Goal: Information Seeking & Learning: Learn about a topic

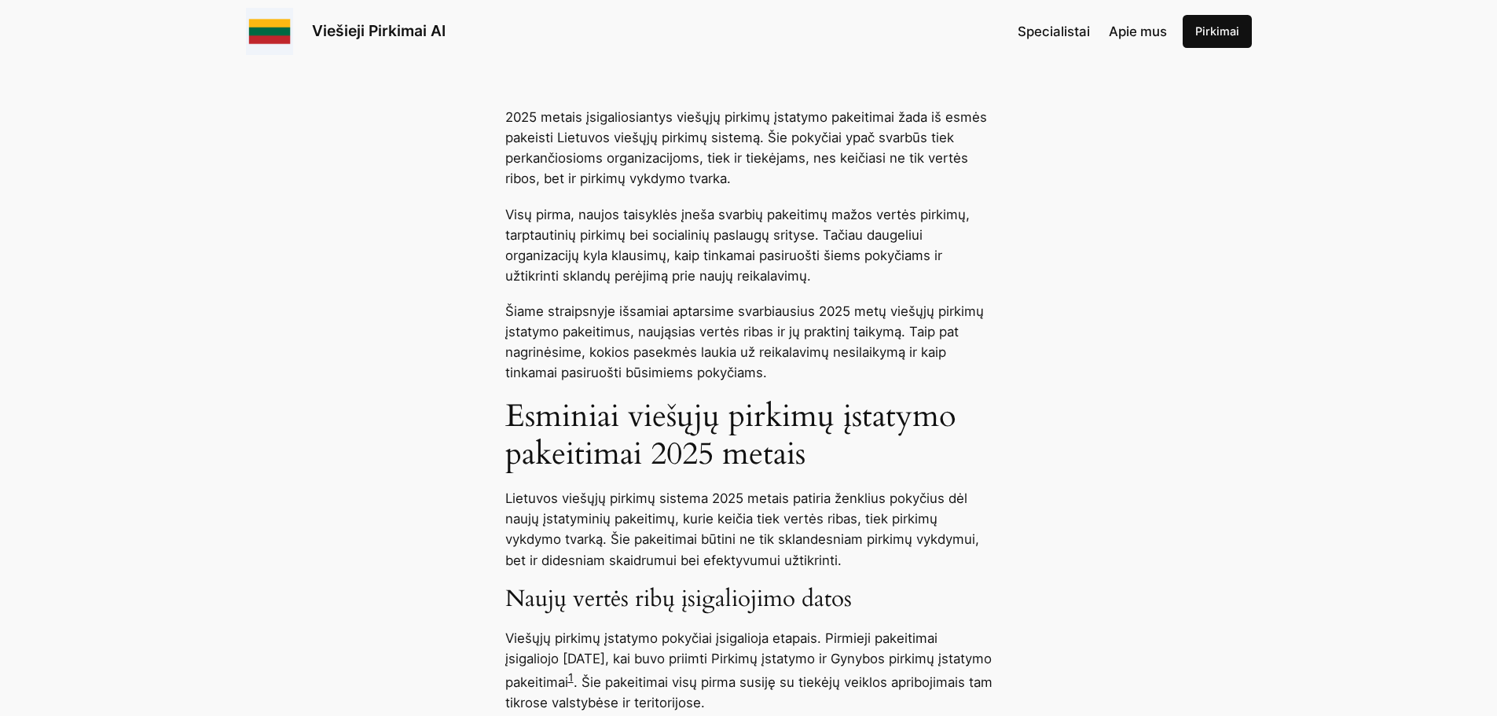
scroll to position [786, 0]
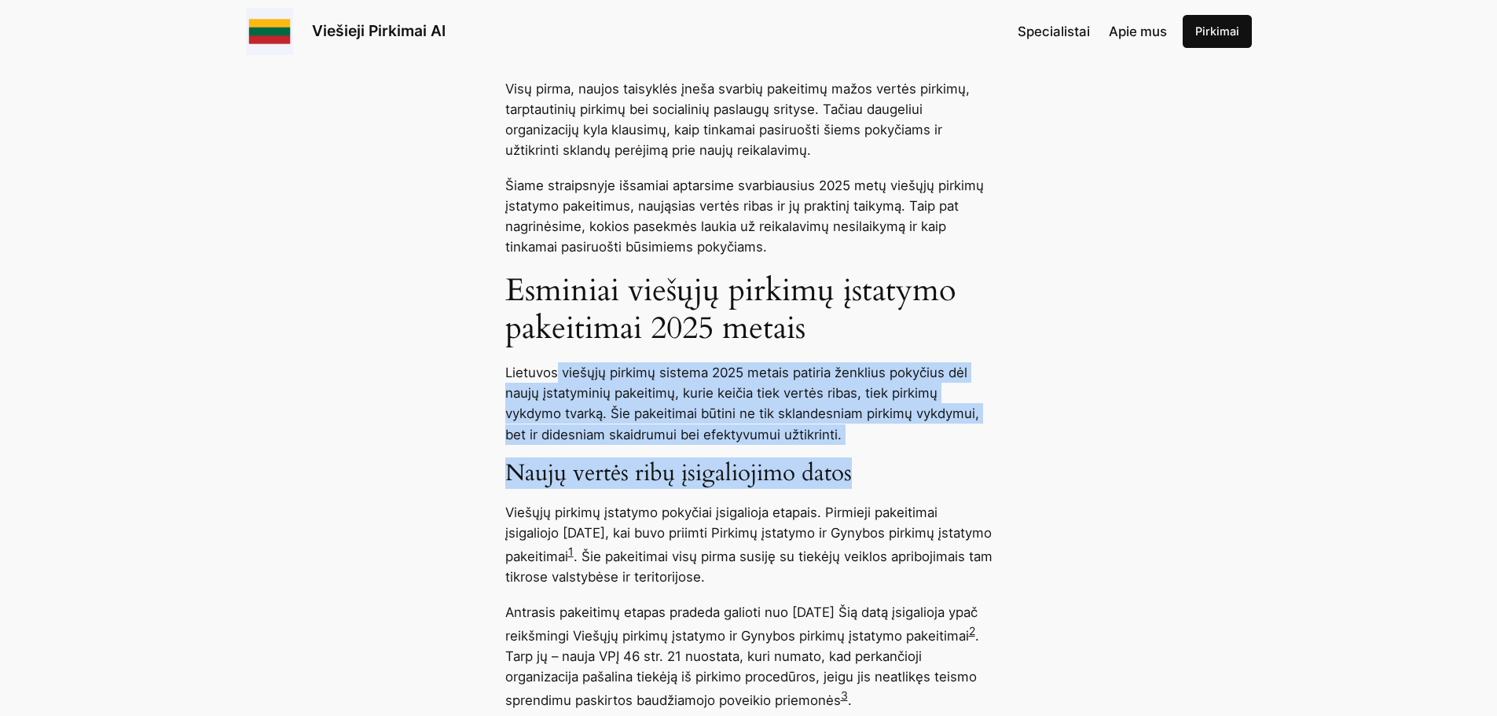
drag, startPoint x: 751, startPoint y: 376, endPoint x: 1044, endPoint y: 483, distance: 312.2
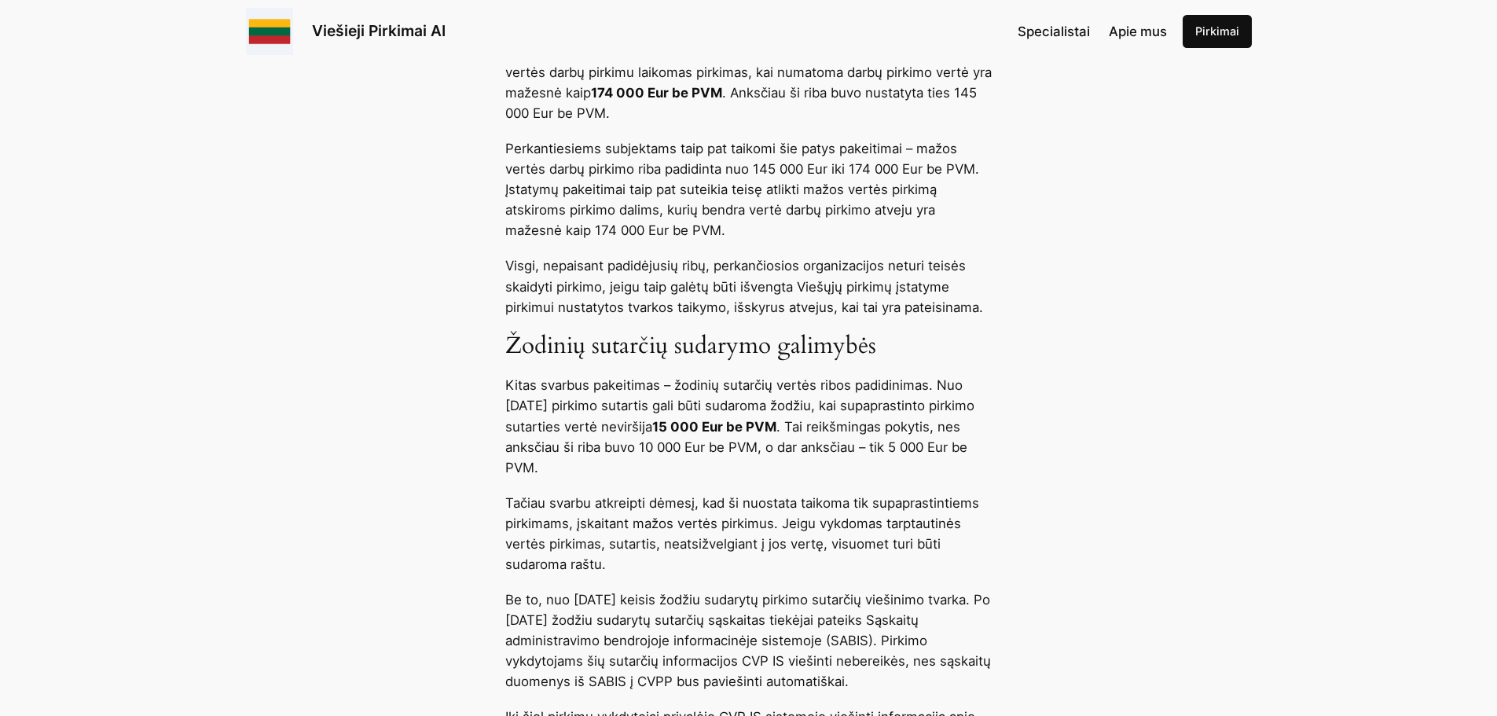
scroll to position [3221, 0]
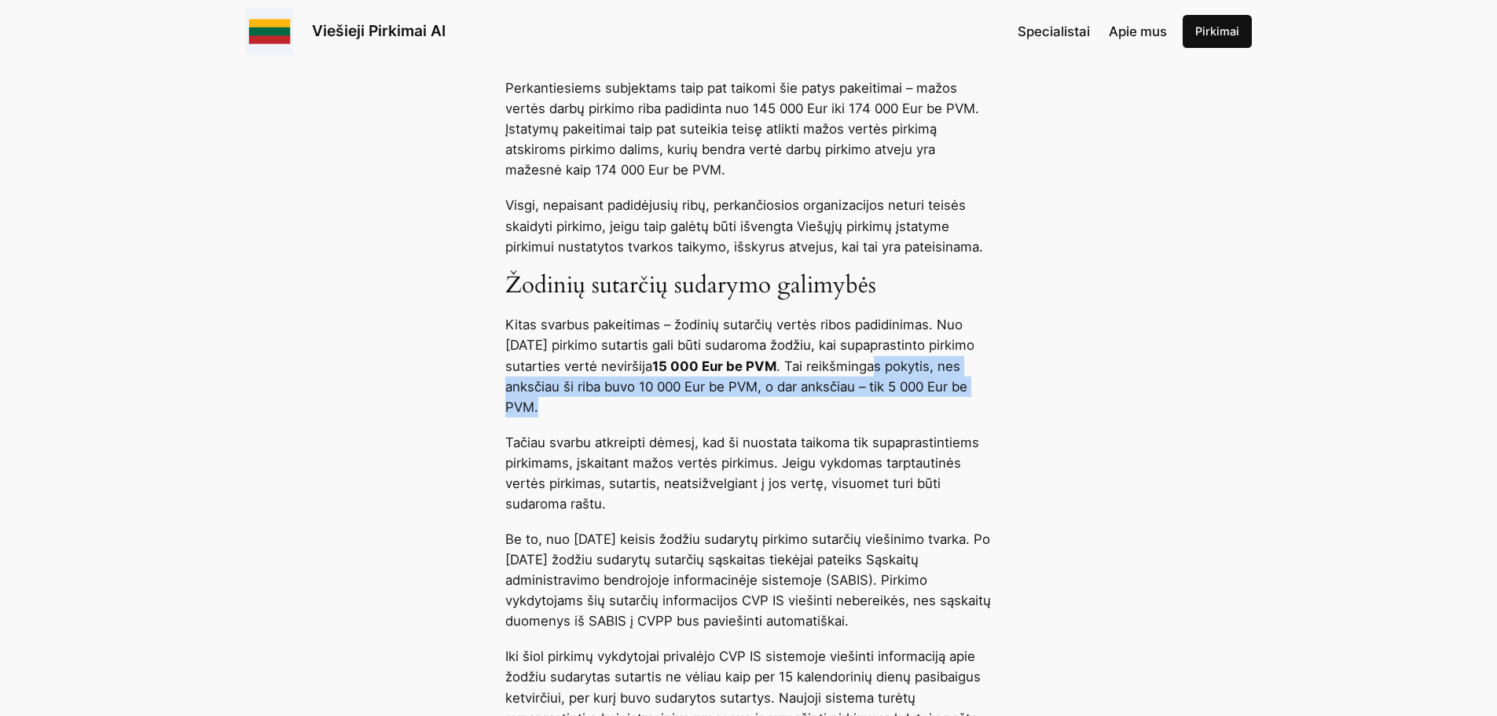
drag, startPoint x: 614, startPoint y: 412, endPoint x: 828, endPoint y: 425, distance: 214.9
click at [828, 416] on p "Kitas svarbus pakeitimas – žodinių sutarčių vertės ribos padidinimas. Nuo 2024 …" at bounding box center [748, 365] width 487 height 102
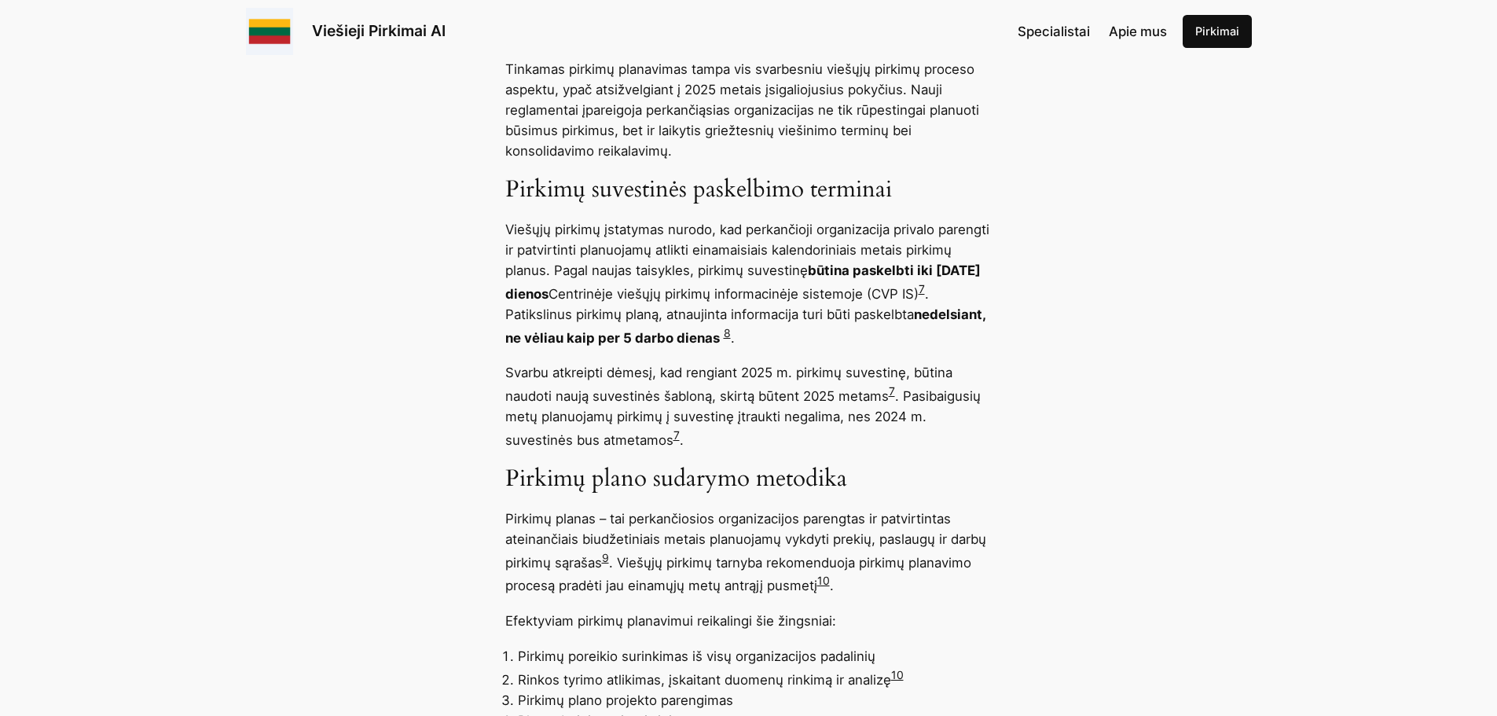
scroll to position [5970, 0]
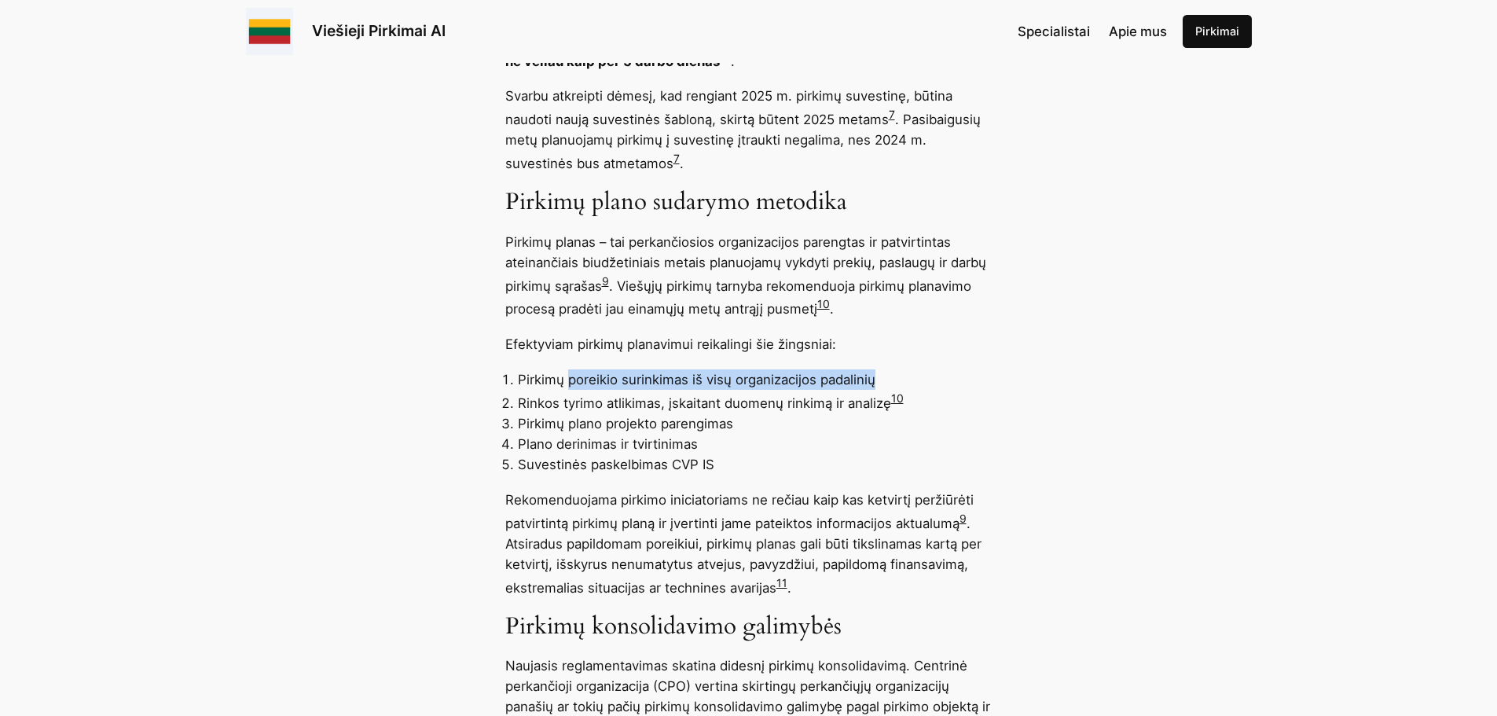
drag, startPoint x: 814, startPoint y: 405, endPoint x: 884, endPoint y: 401, distance: 70.0
click at [884, 390] on li "Pirkimų poreikio surinkimas iš visų organizacijos padalinių" at bounding box center [755, 379] width 474 height 20
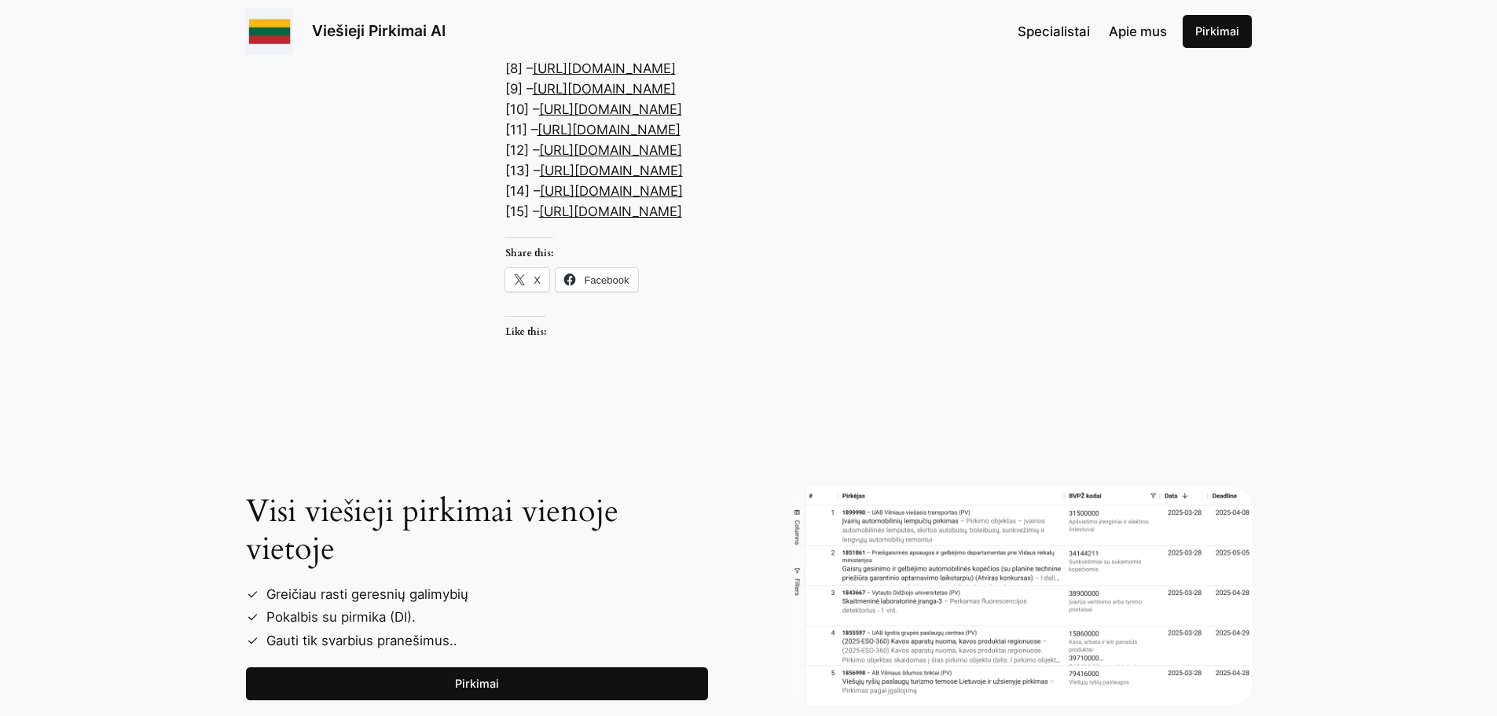
scroll to position [8091, 0]
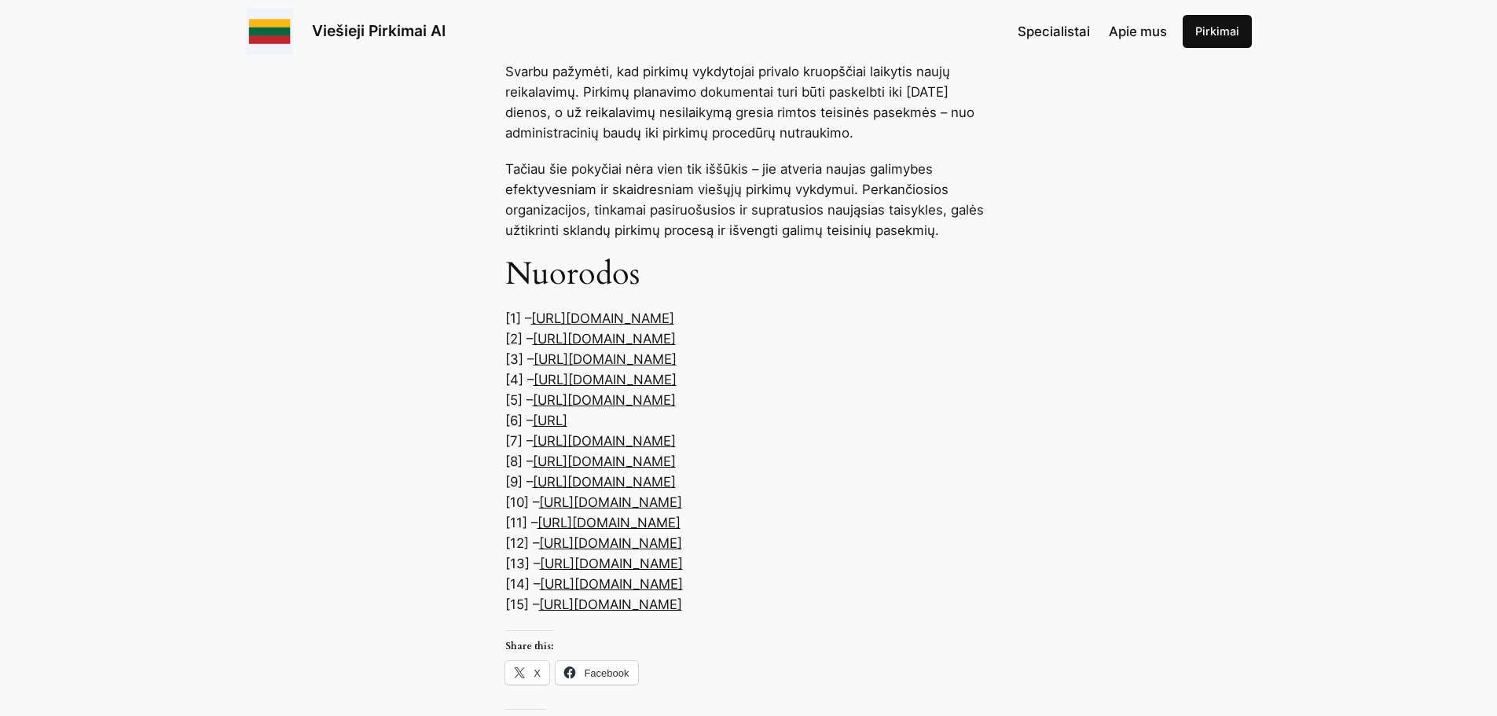
click at [676, 346] on link "https://vpt.lrv.lt/lt/naujienos-3/viesuju-pirkimu-istatymo-ir-gynybos-istatymo-…" at bounding box center [604, 339] width 143 height 16
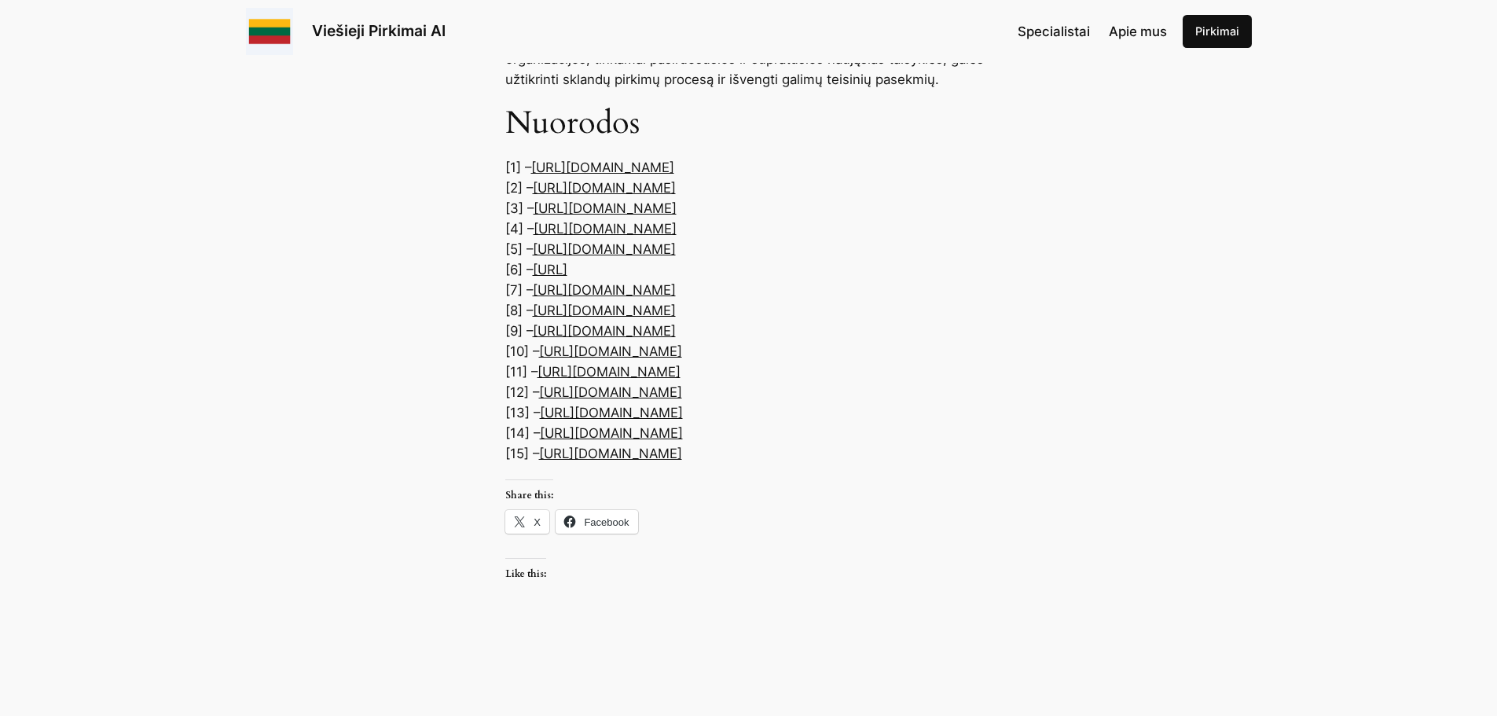
scroll to position [8249, 0]
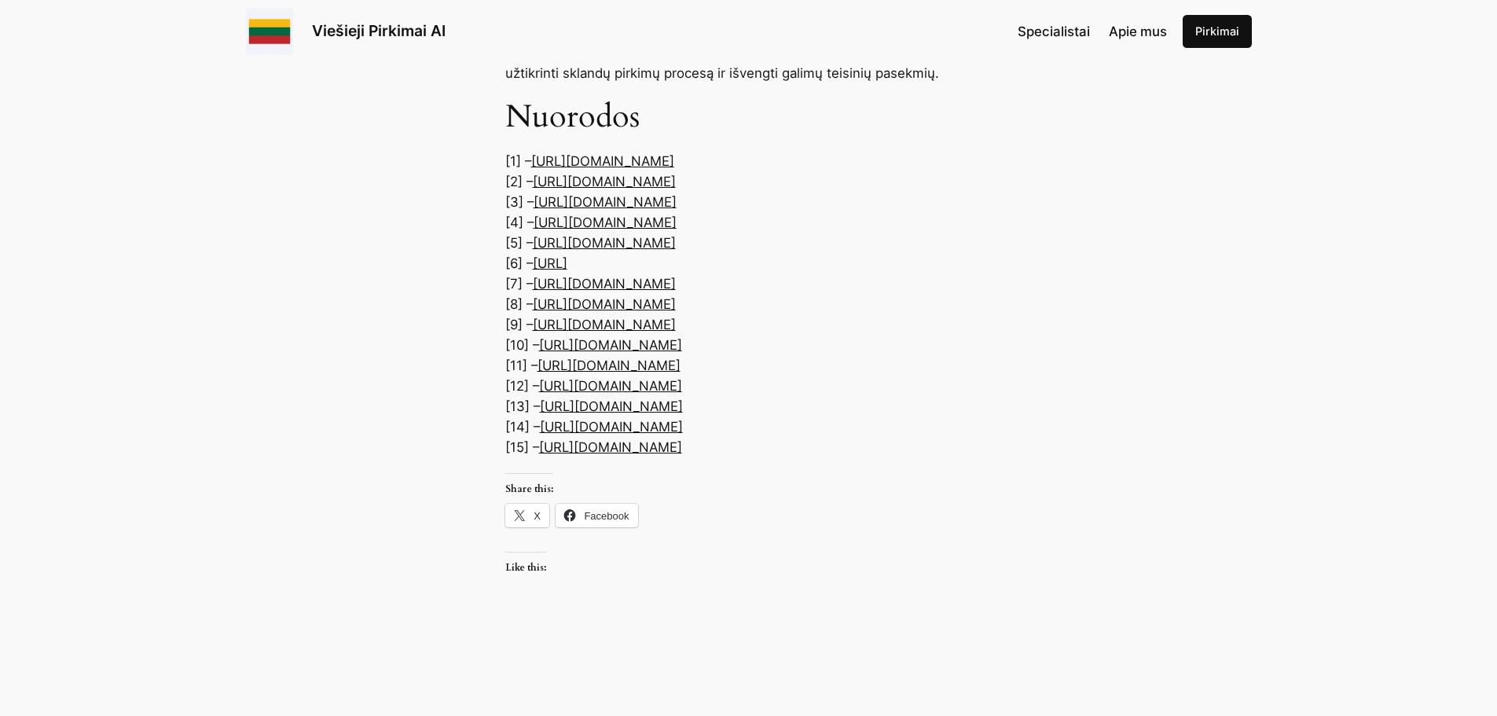
click at [567, 271] on link "https://viesiejipirkimai.ai/2025/03/10/viesuju-pirkimu-naujoves-2025-ka-butina-…" at bounding box center [550, 263] width 35 height 16
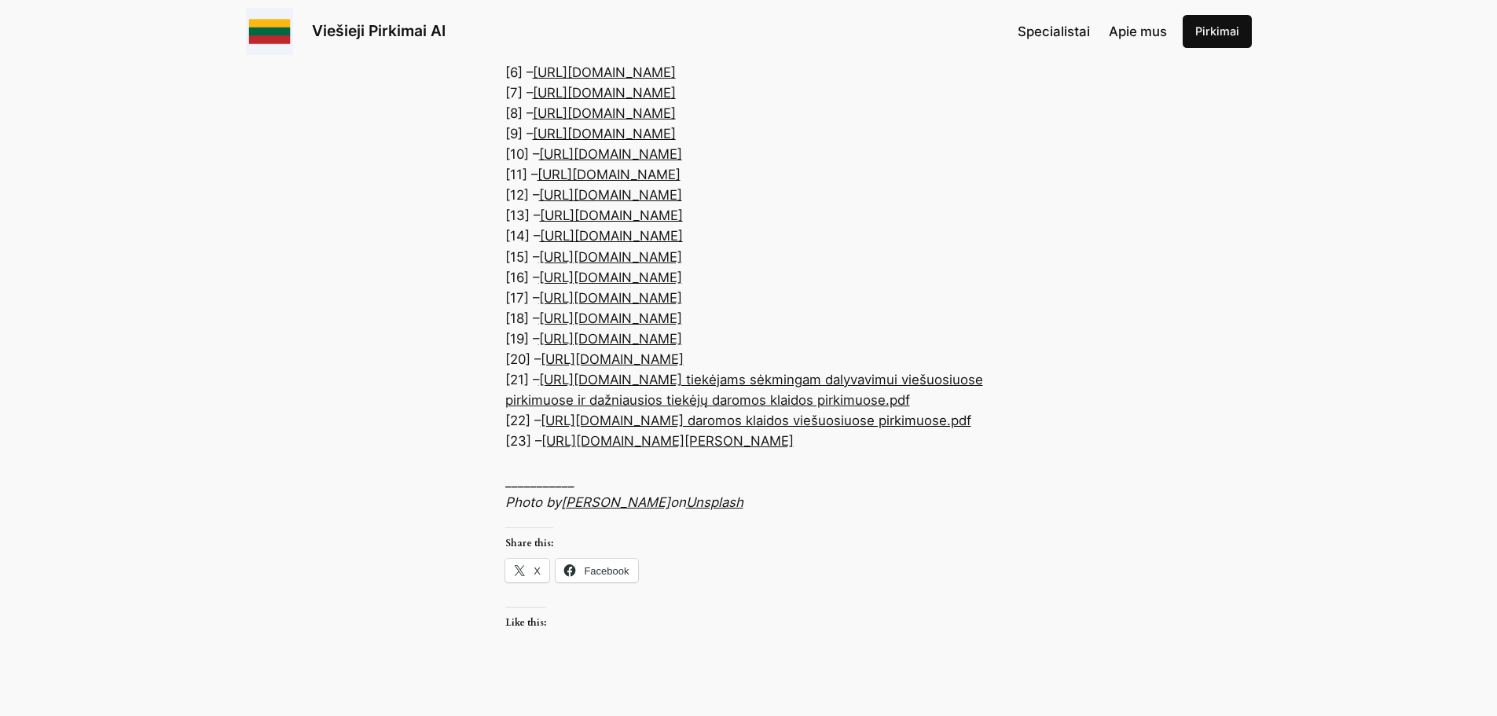
scroll to position [8877, 0]
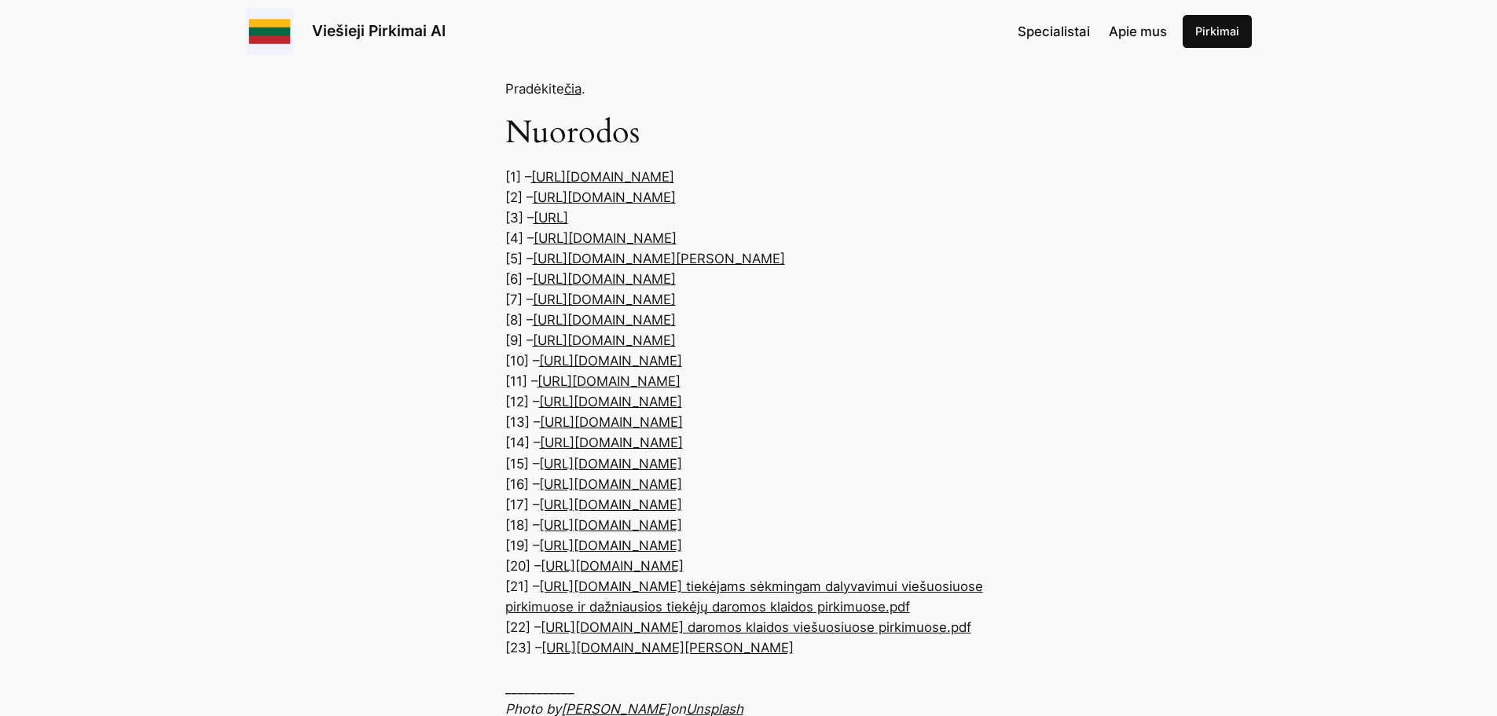
click at [268, 31] on img at bounding box center [269, 31] width 47 height 47
